Goal: Information Seeking & Learning: Learn about a topic

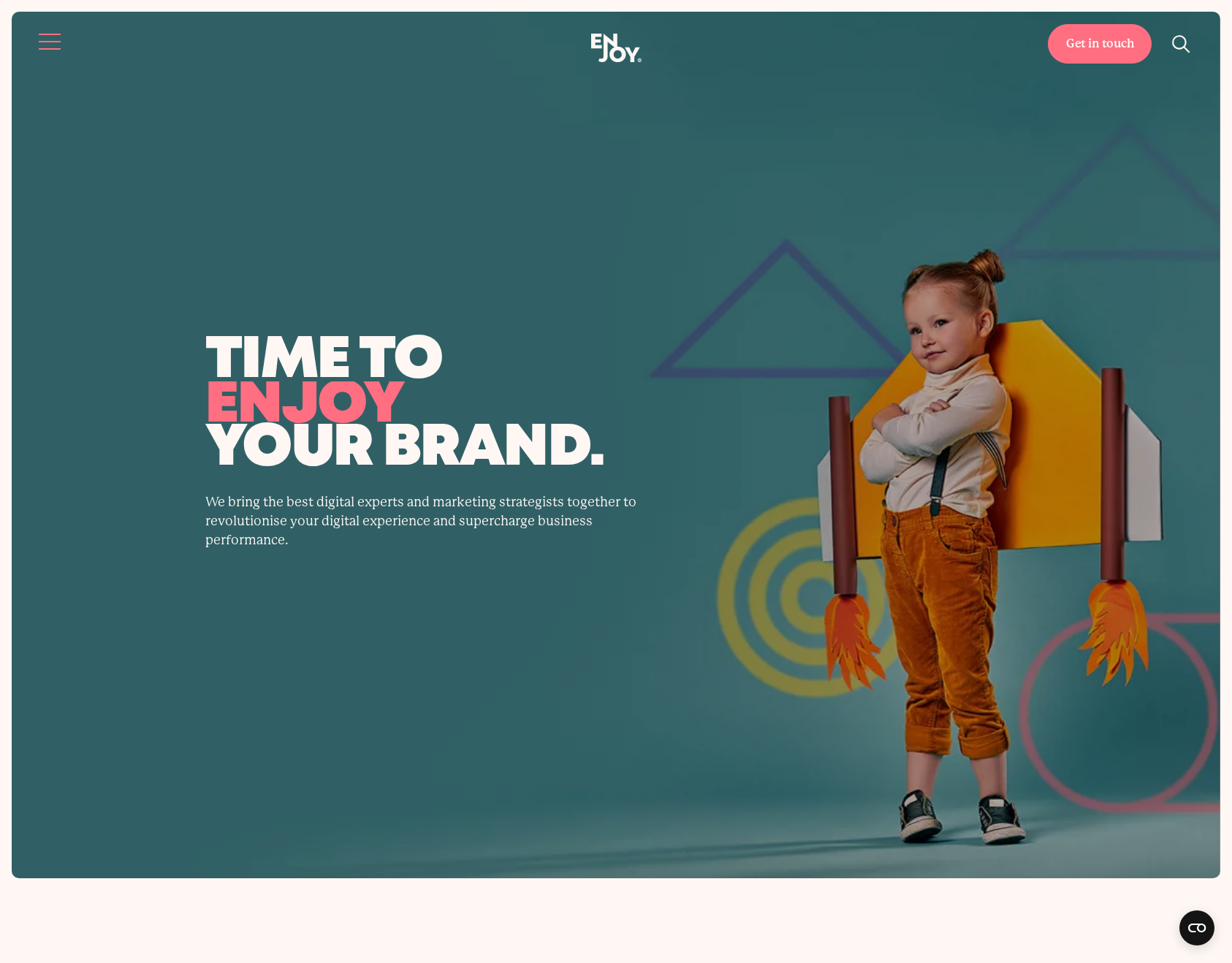
click at [46, 37] on button "Site navigation" at bounding box center [51, 41] width 31 height 31
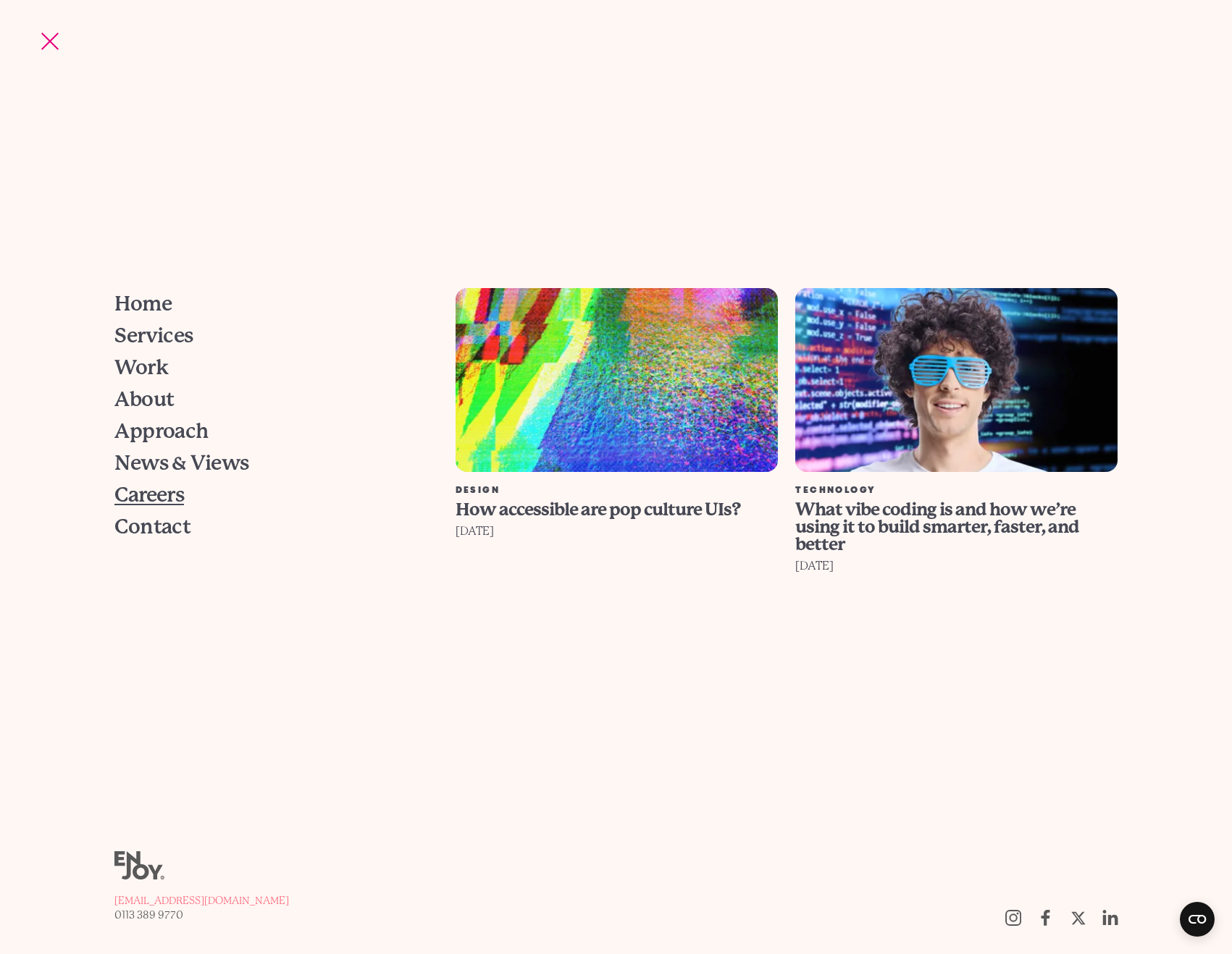
click at [168, 501] on span "Careers" at bounding box center [149, 495] width 69 height 21
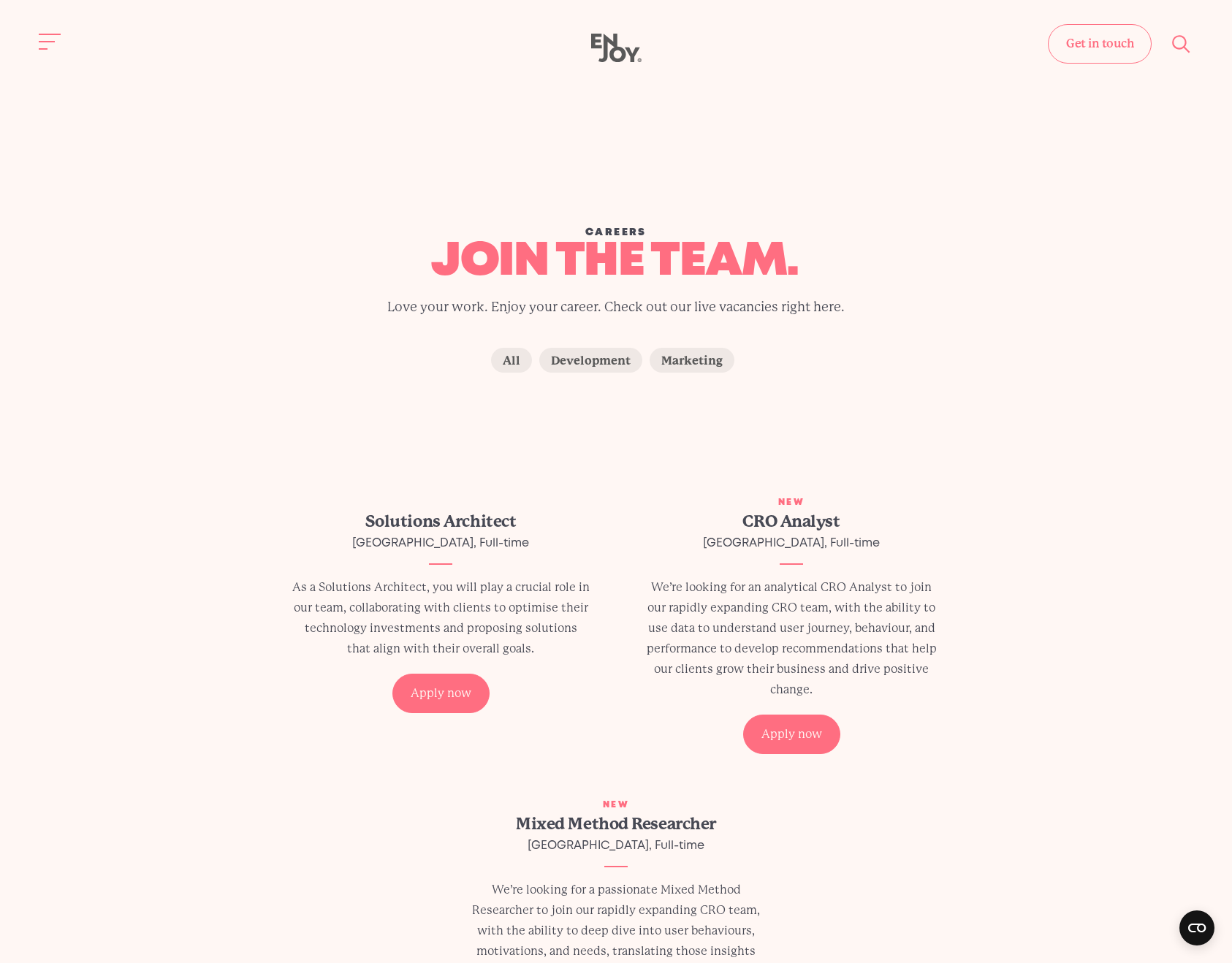
click at [157, 331] on div "Careers join the team. Love your work. Enjoy your career. Check out our live va…" at bounding box center [616, 180] width 1209 height 336
click at [596, 354] on label "Development" at bounding box center [591, 360] width 103 height 25
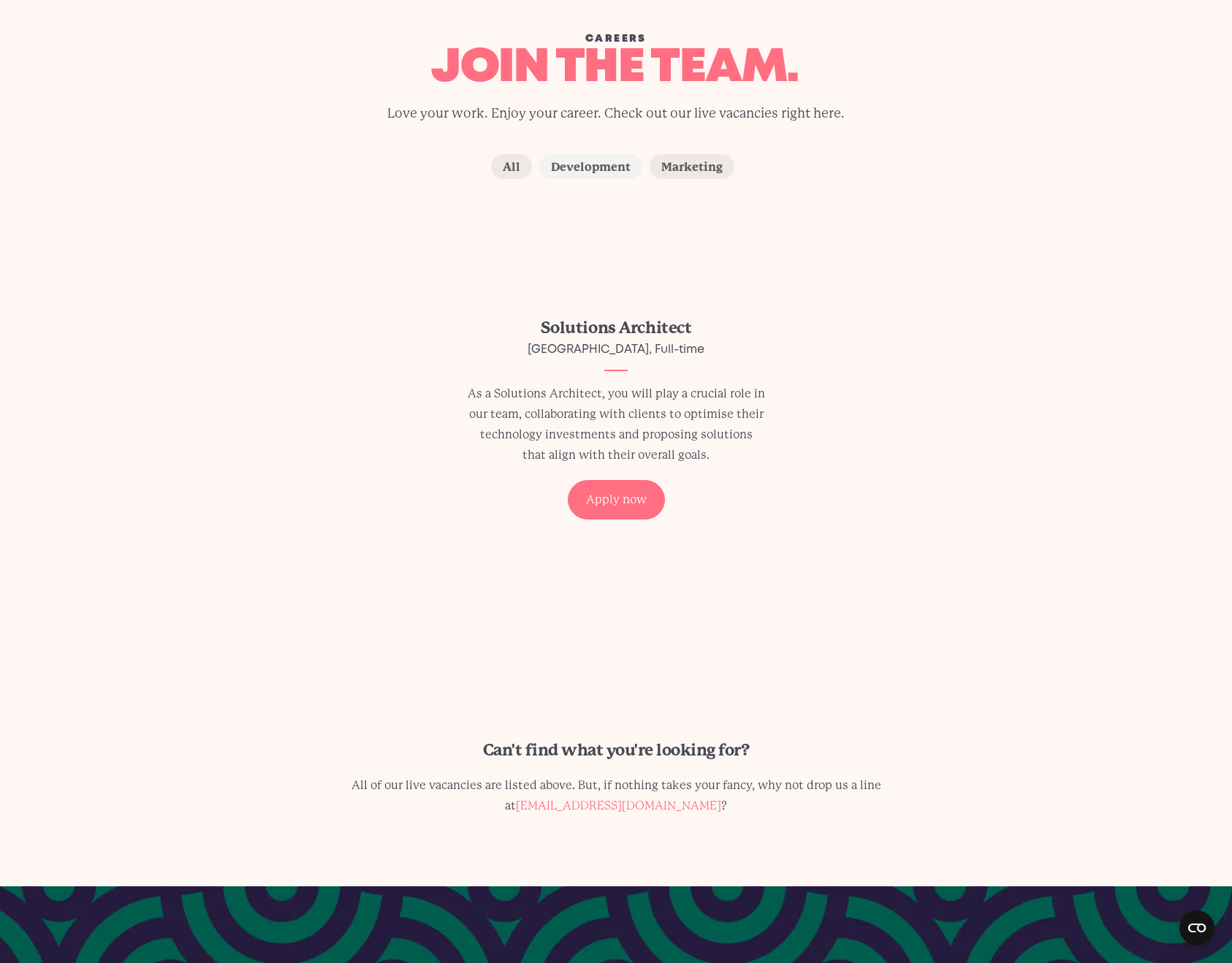
scroll to position [275, 0]
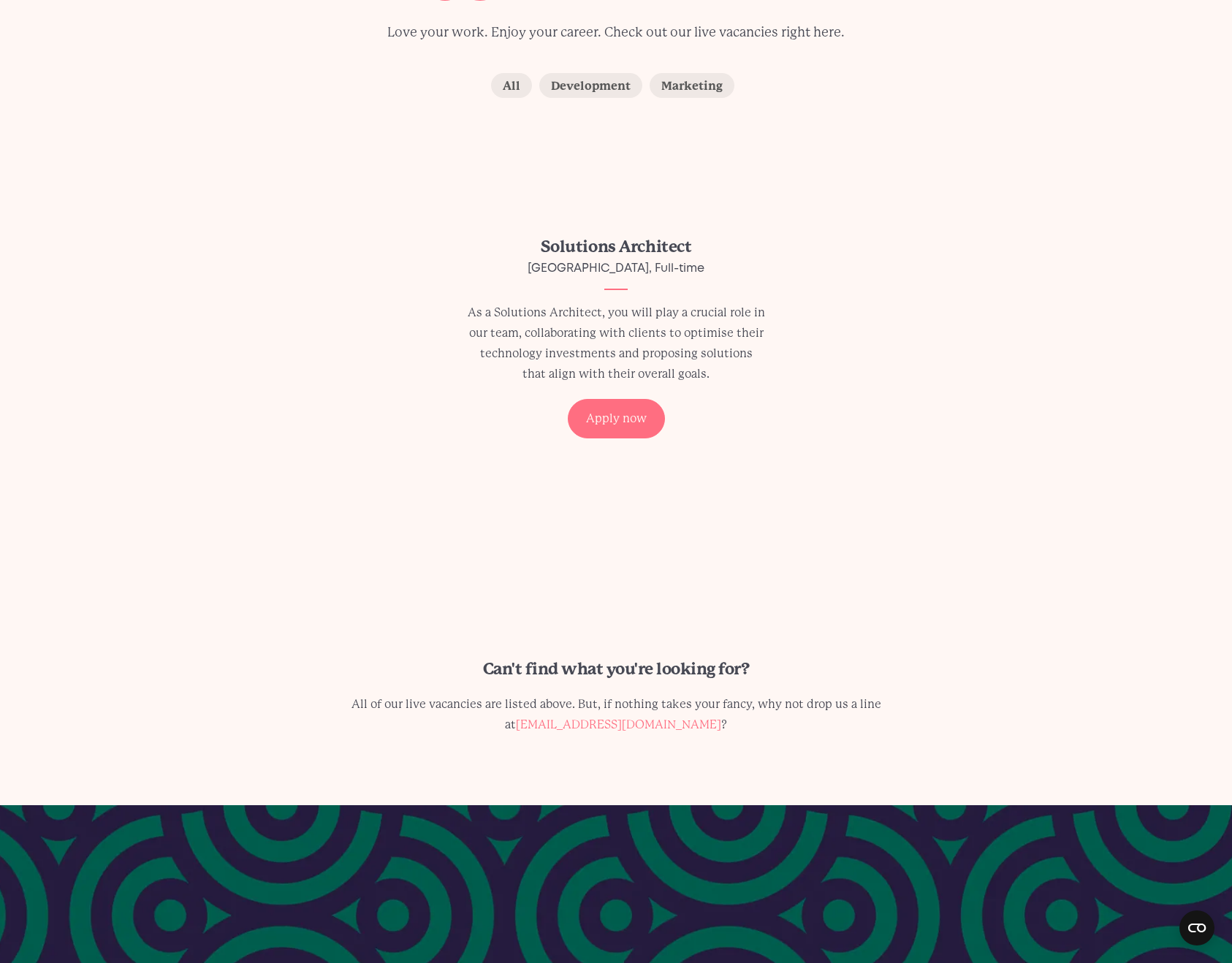
click at [342, 445] on div "Solutions Architect [GEOGRAPHIC_DATA], Full-time As a Solutions Architect, you …" at bounding box center [616, 352] width 701 height 262
